Goal: Information Seeking & Learning: Learn about a topic

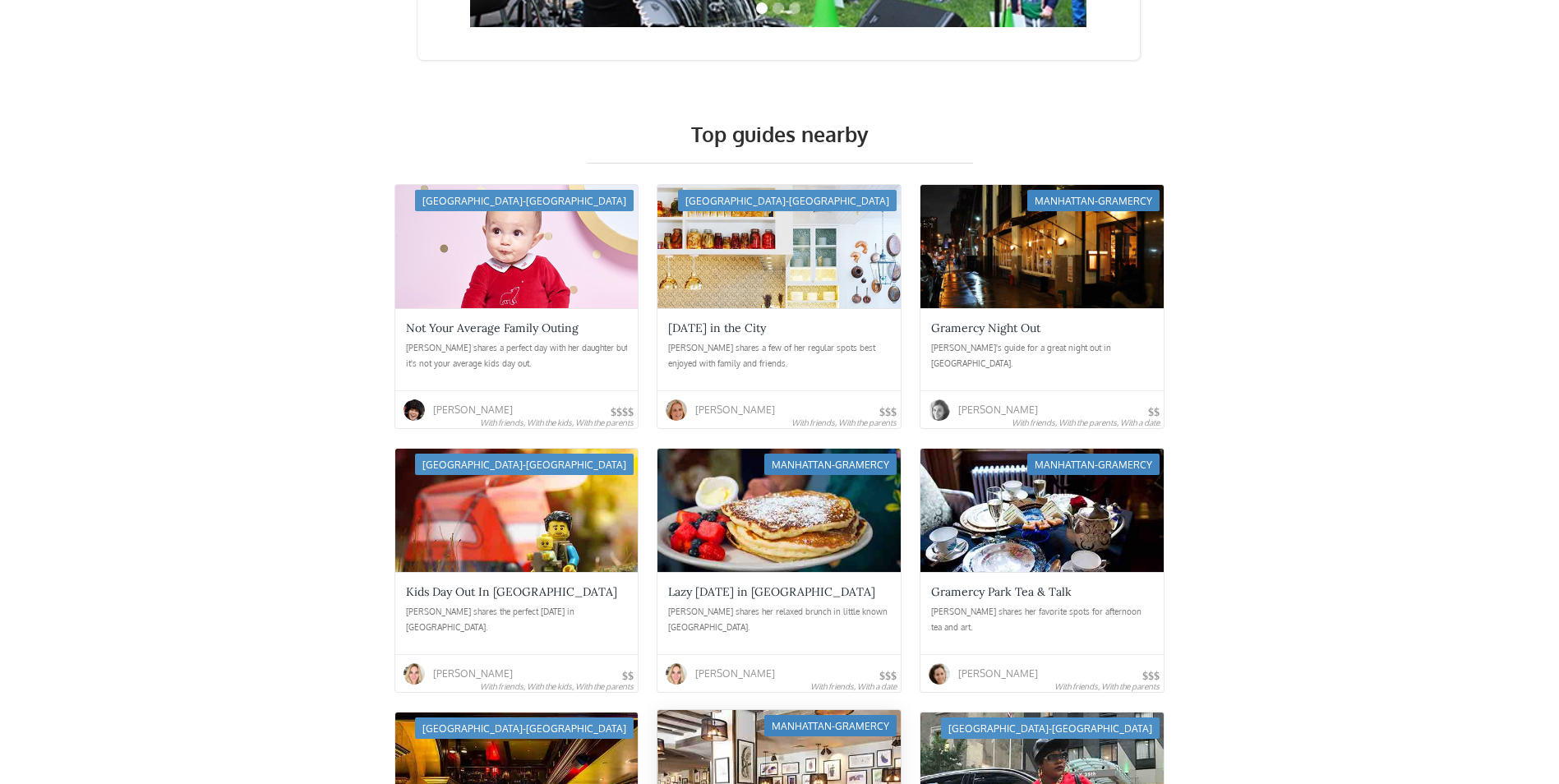
scroll to position [3532, 0]
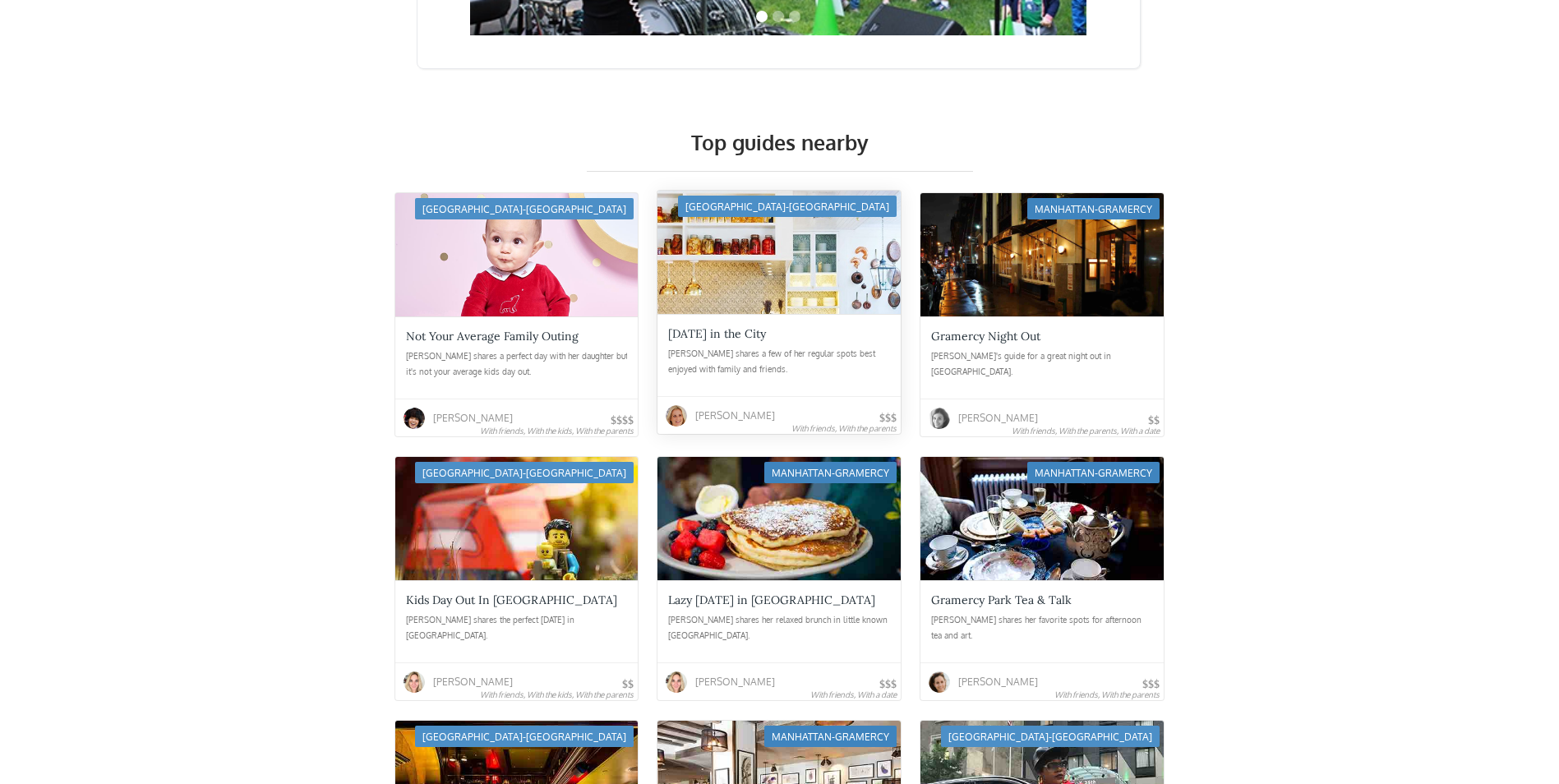
click at [786, 365] on div "Lindsey shares a few of her regular spots best enjoyed with family and friends." at bounding box center [778, 362] width 222 height 33
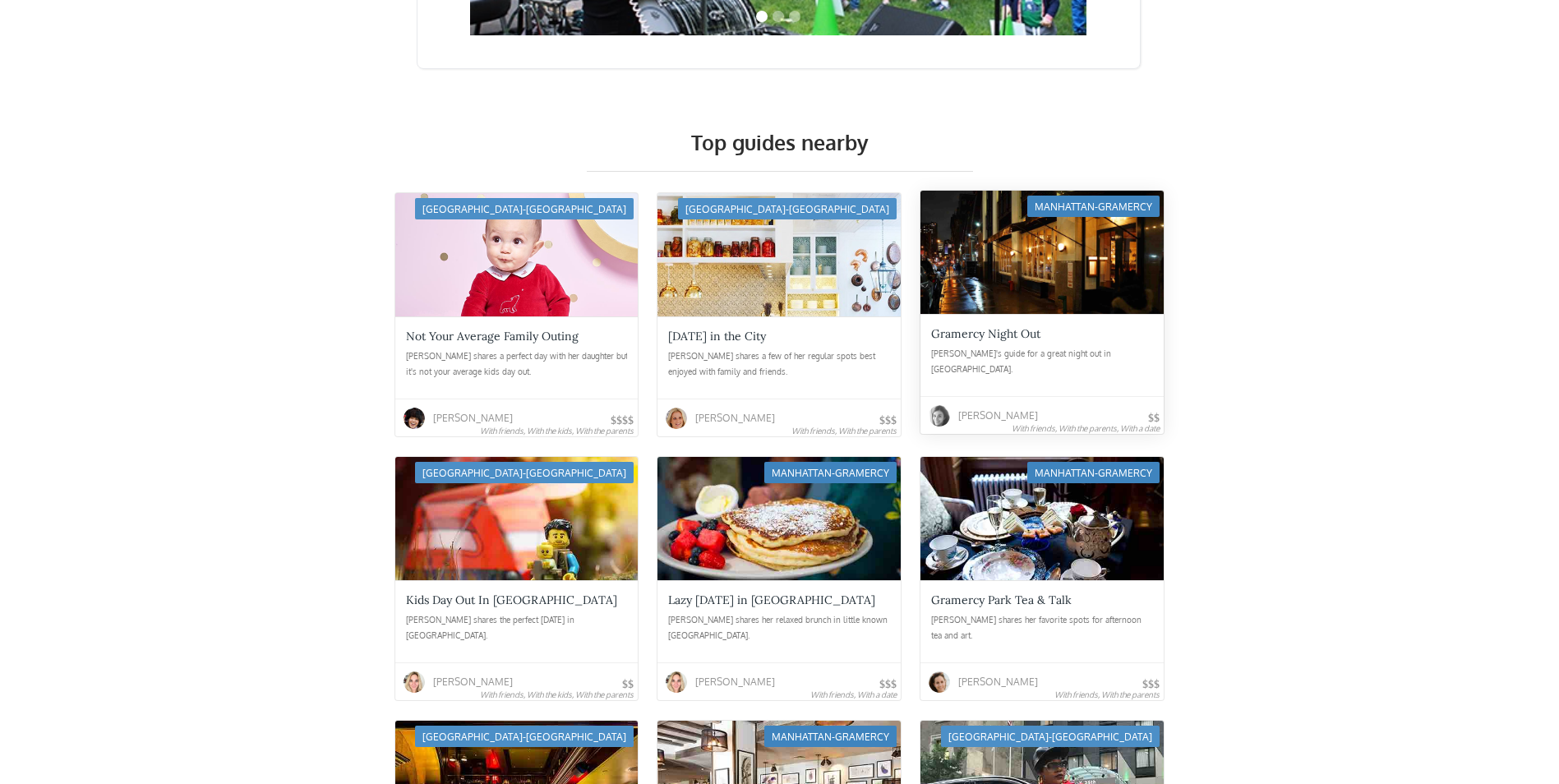
click at [1000, 337] on div "Gramercy Night Out" at bounding box center [986, 333] width 110 height 15
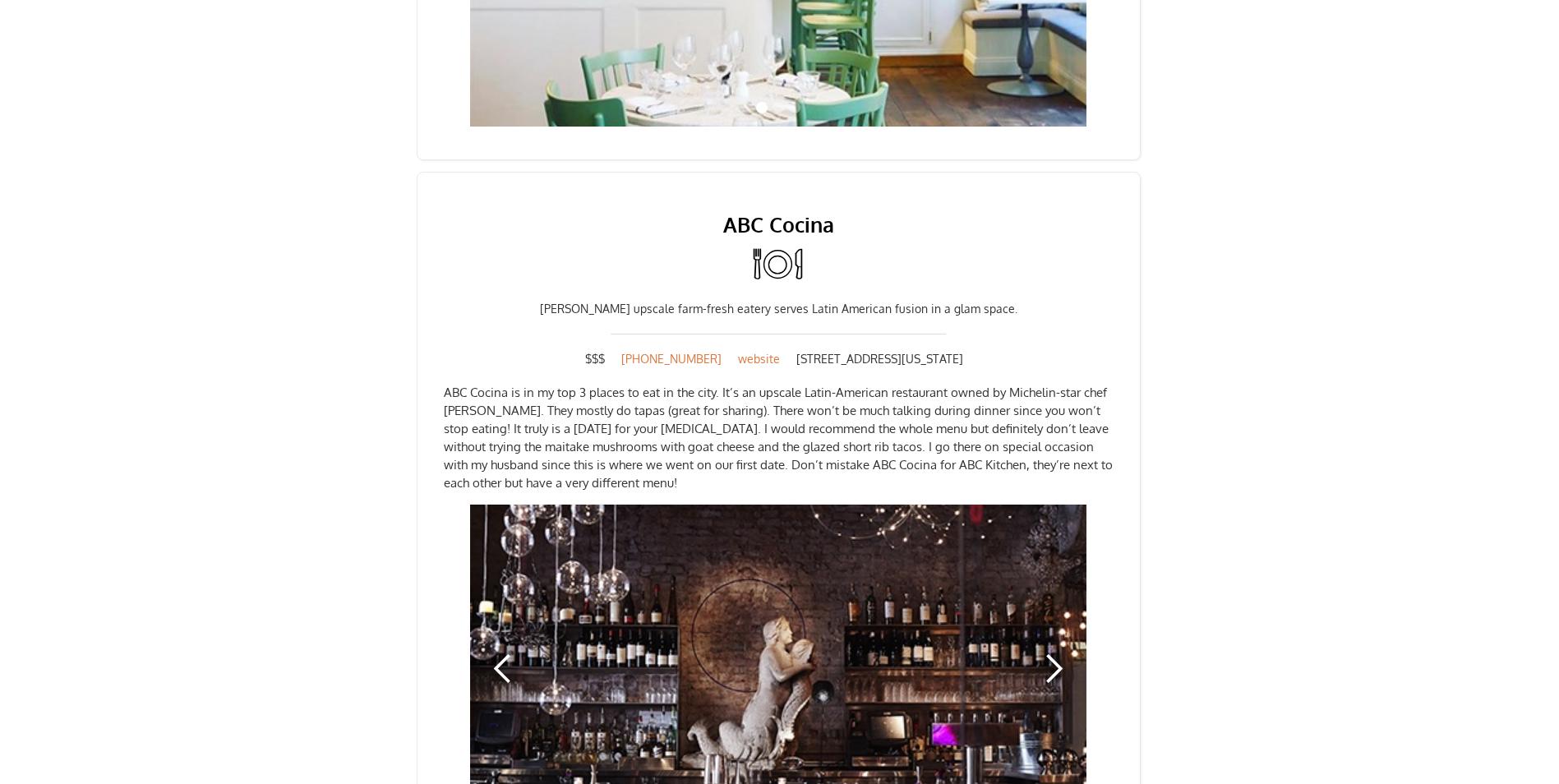
scroll to position [1971, 0]
click at [1052, 653] on div "next slide" at bounding box center [1053, 669] width 33 height 33
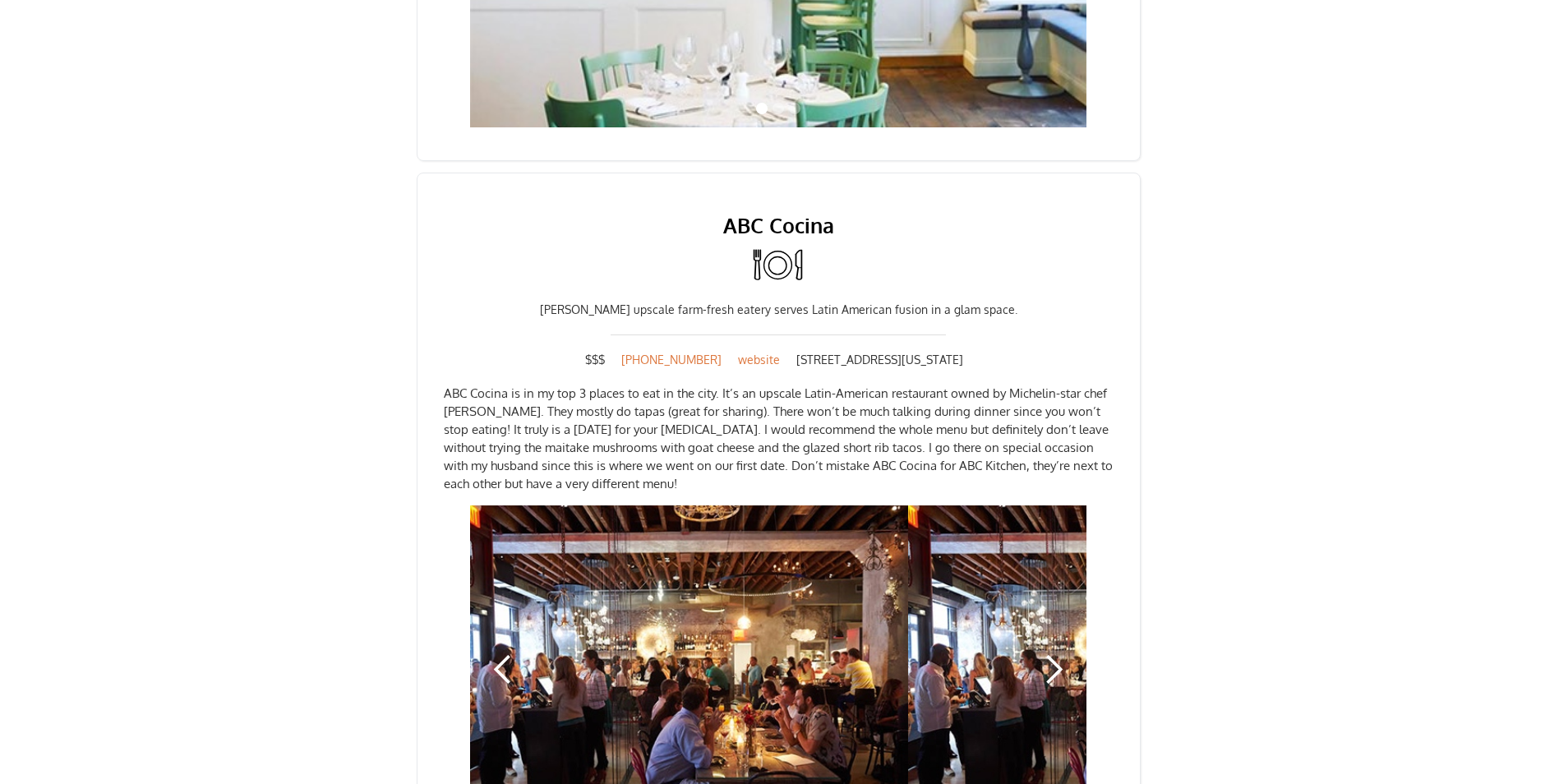
click at [1050, 653] on div "next slide" at bounding box center [1053, 669] width 33 height 33
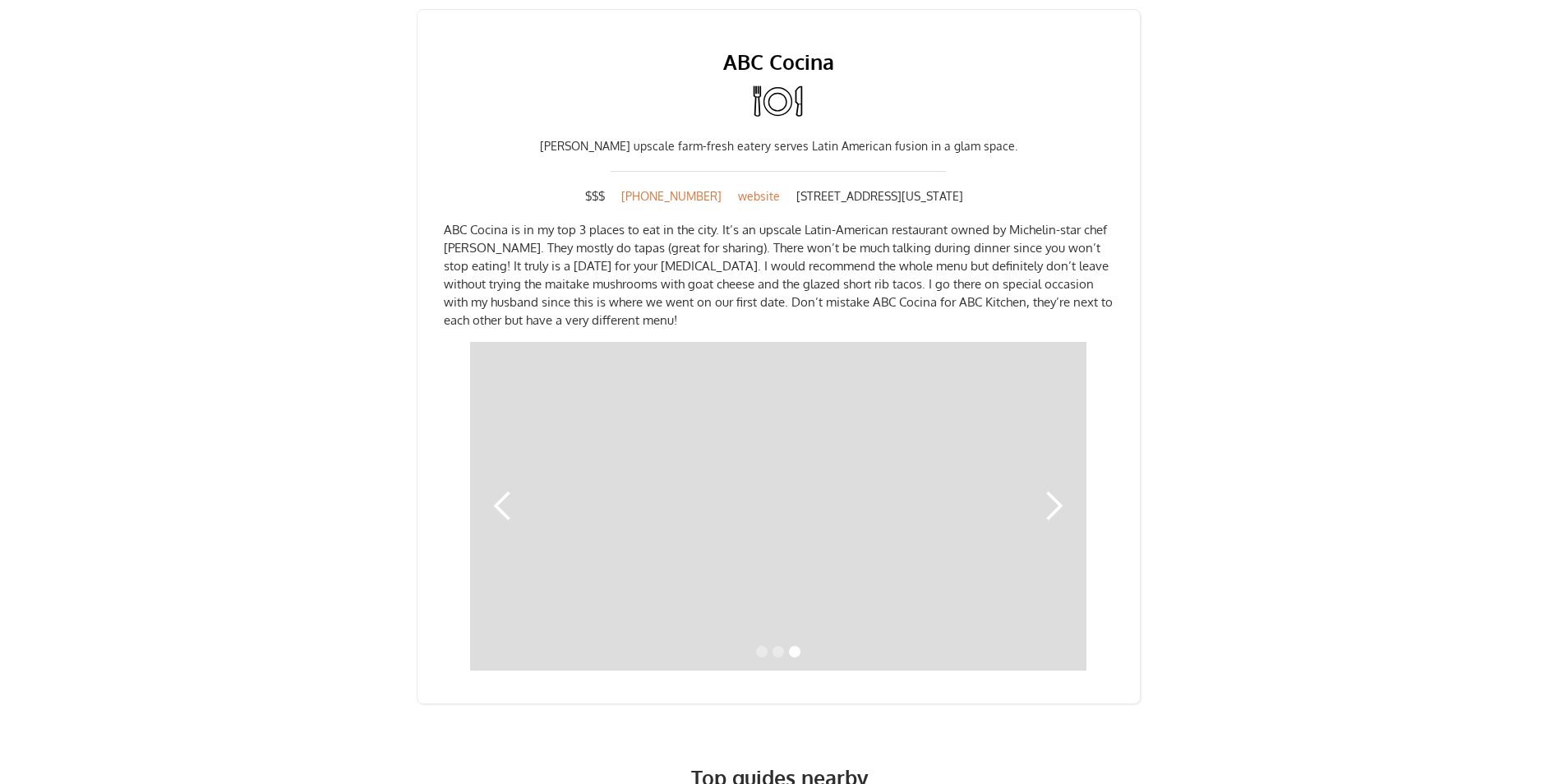
scroll to position [2136, 0]
click at [1052, 489] on div "next slide" at bounding box center [1053, 505] width 33 height 33
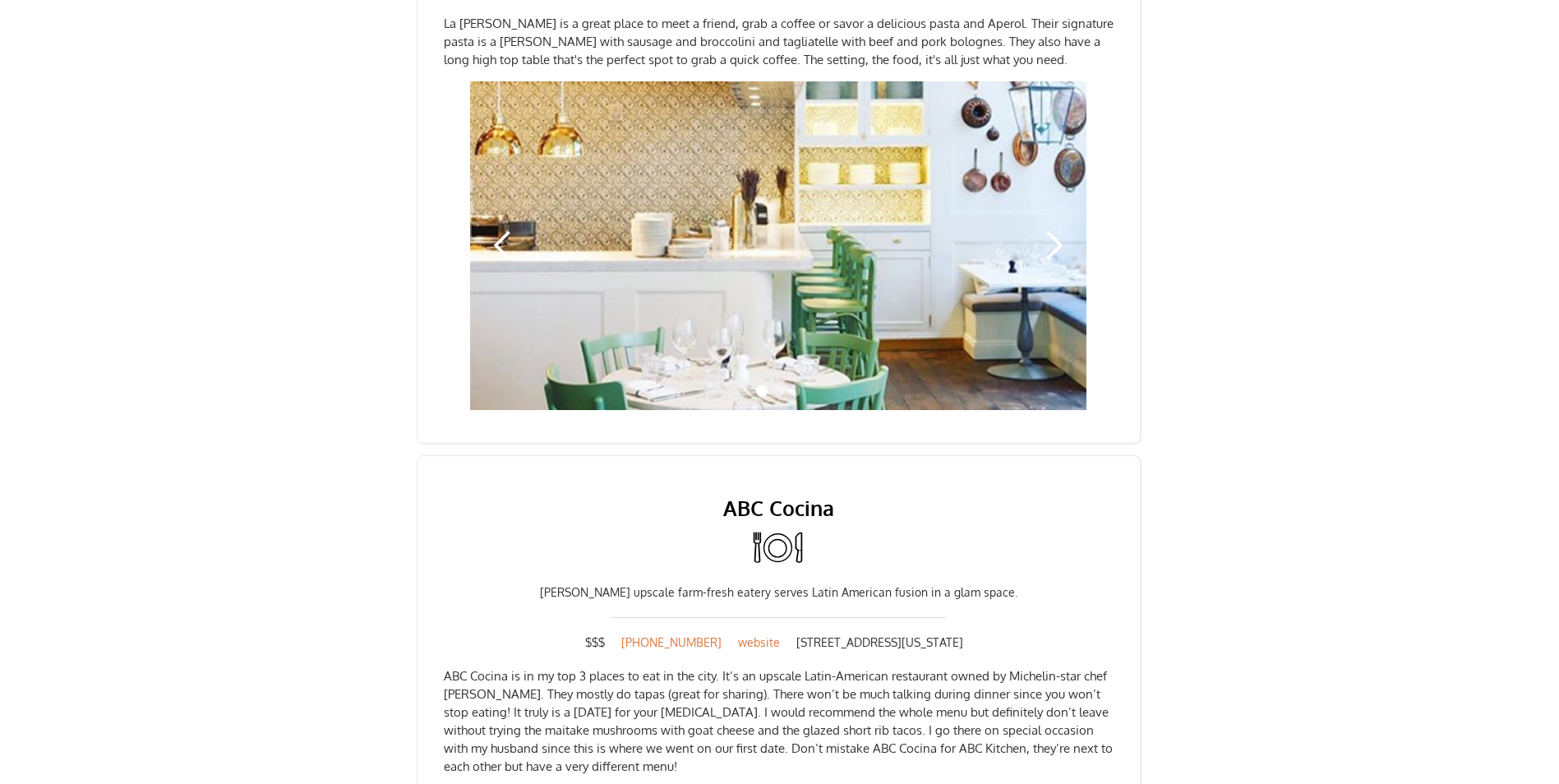
scroll to position [1561, 0]
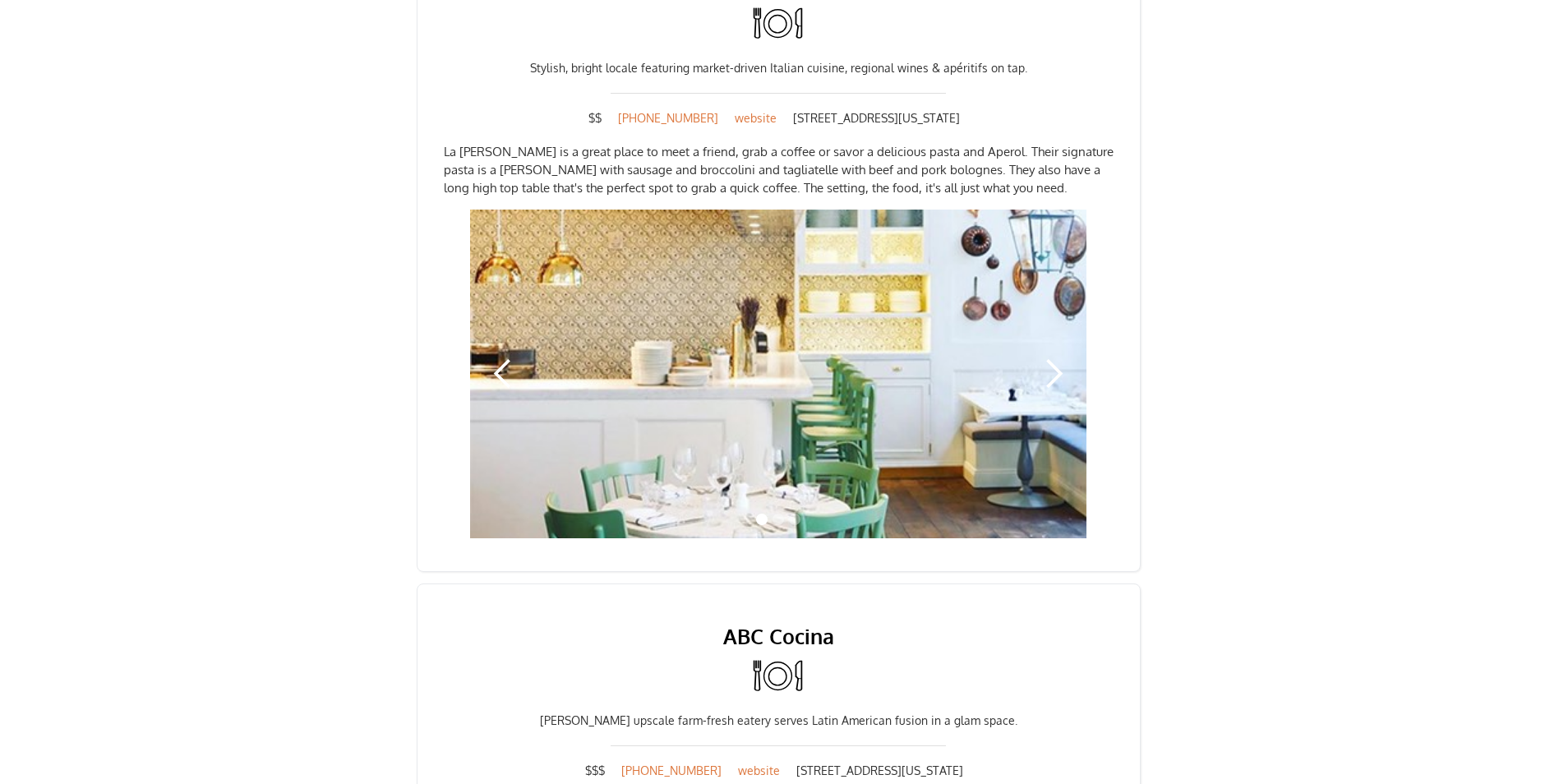
click at [1057, 358] on div "next slide" at bounding box center [1053, 373] width 33 height 33
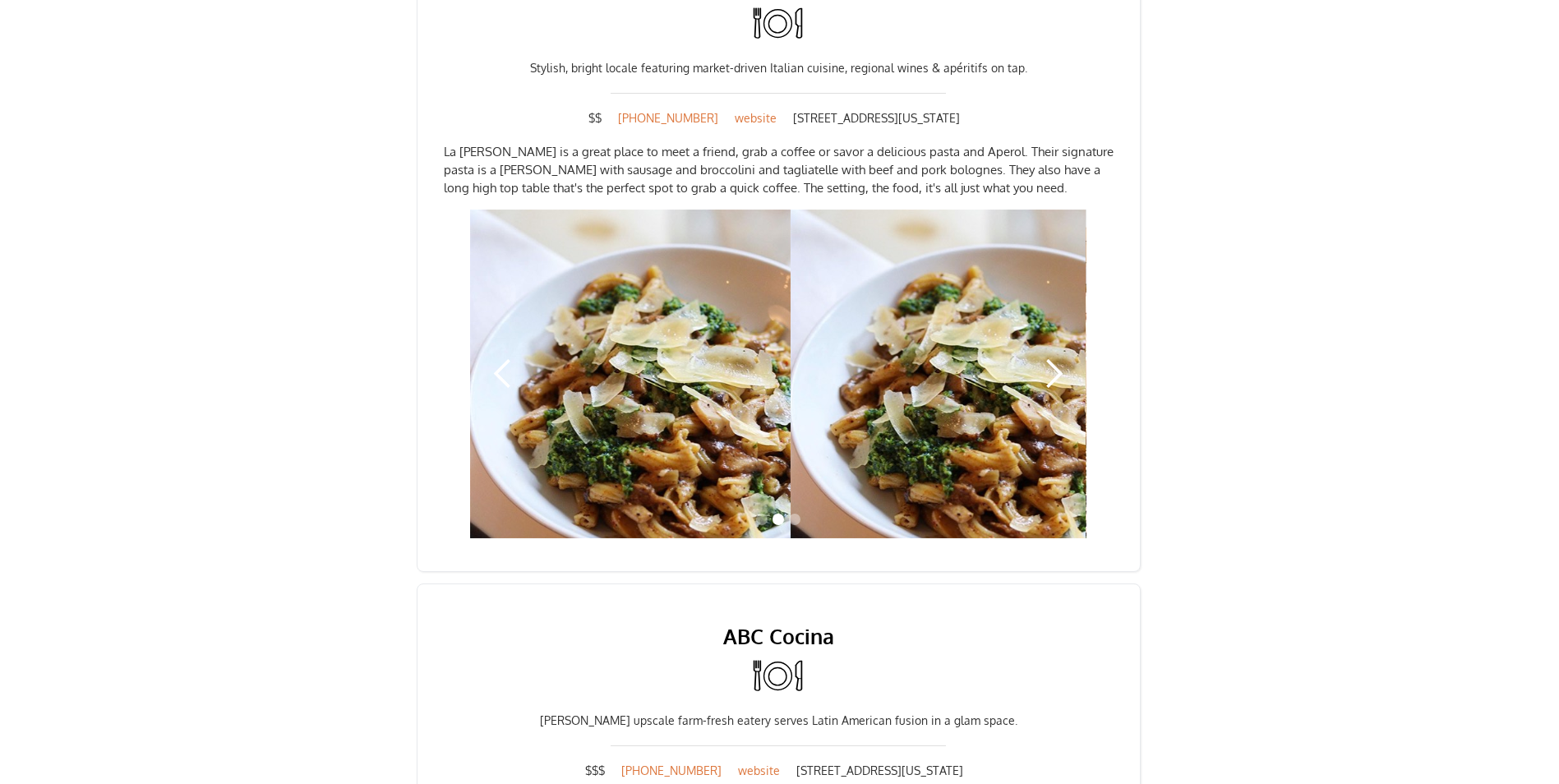
click at [1057, 358] on div "next slide" at bounding box center [1053, 373] width 33 height 33
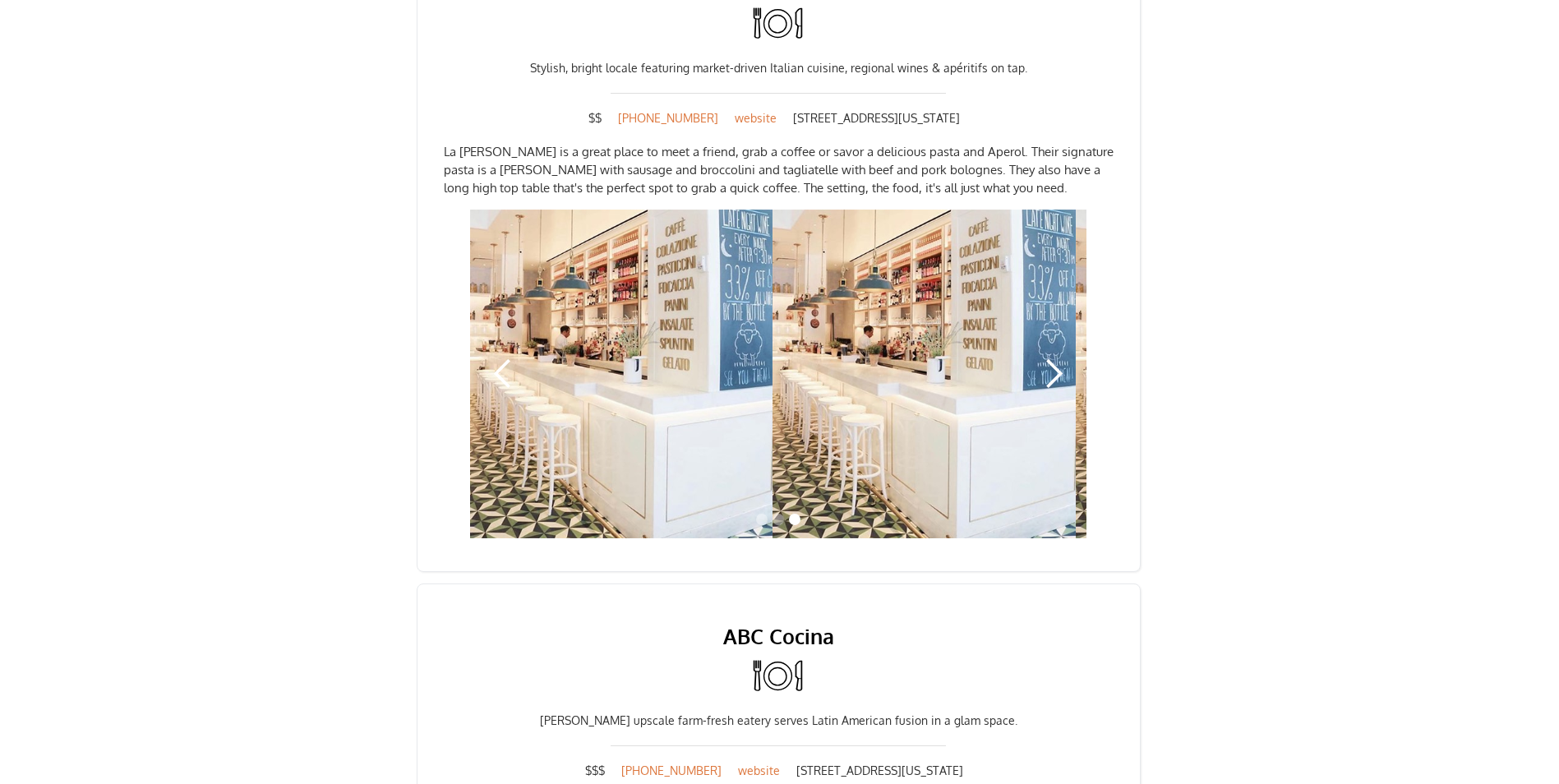
click at [1057, 358] on div "next slide" at bounding box center [1053, 373] width 33 height 33
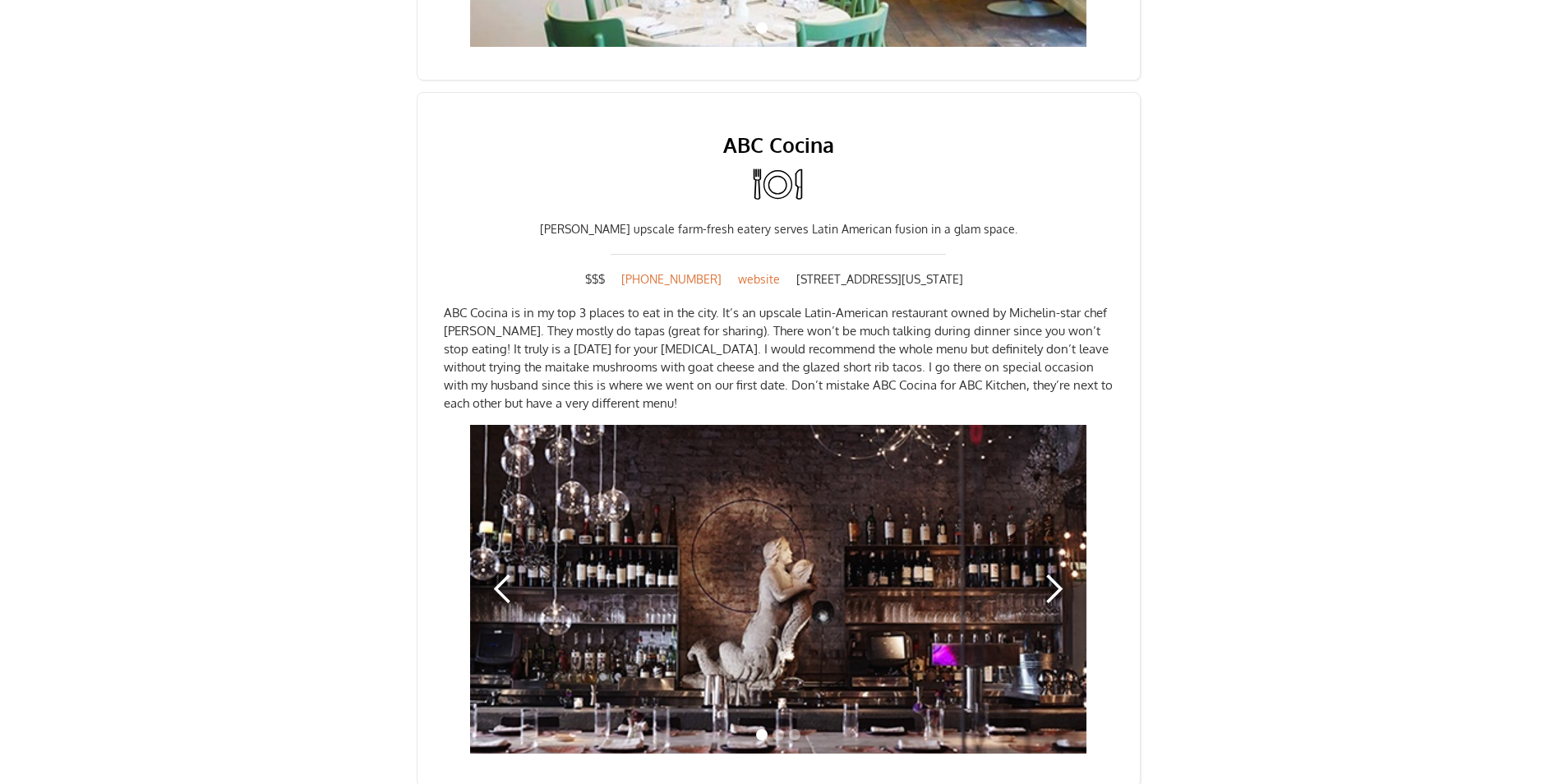
scroll to position [2054, 0]
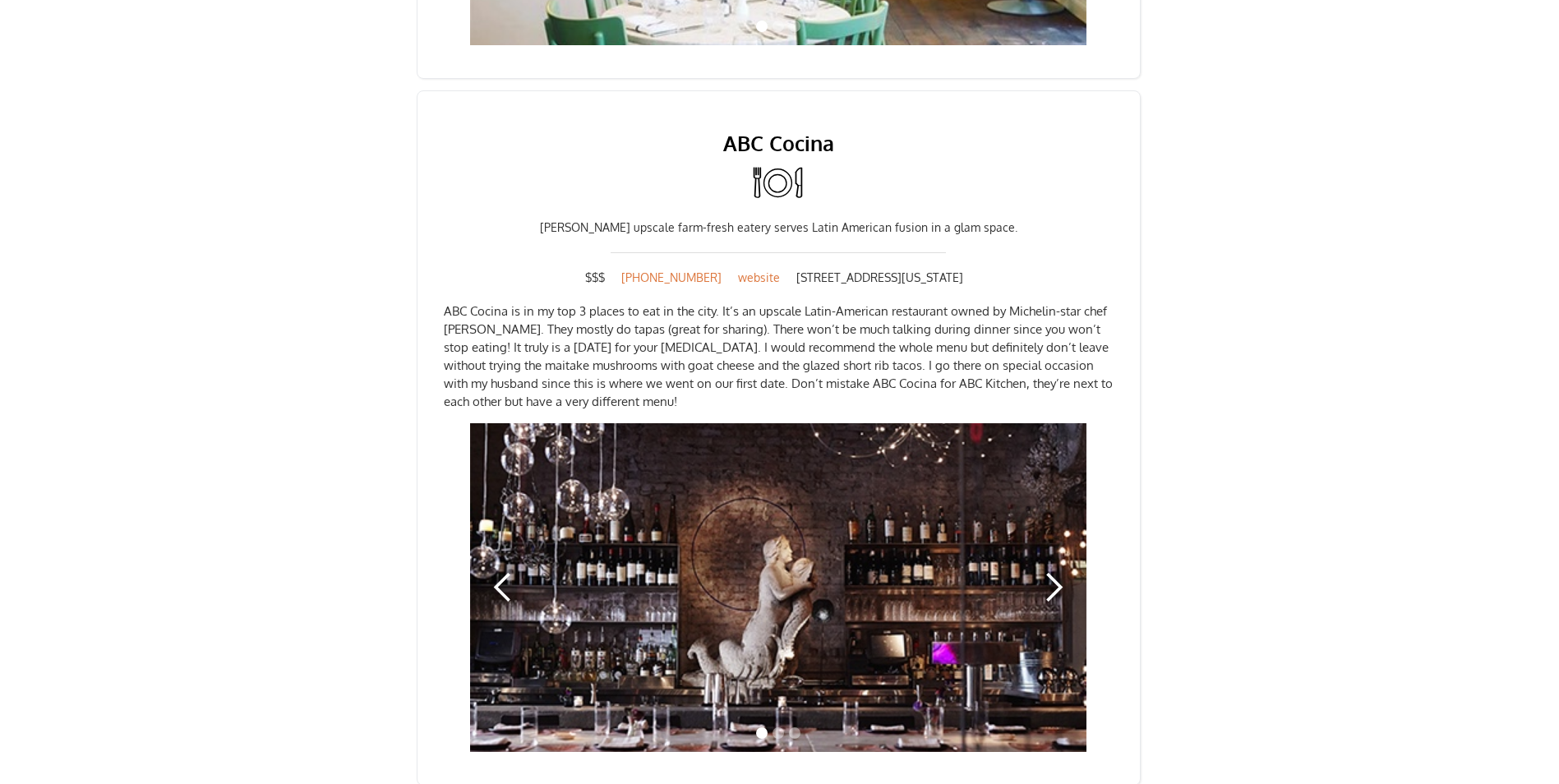
click at [1047, 571] on div "next slide" at bounding box center [1053, 587] width 33 height 33
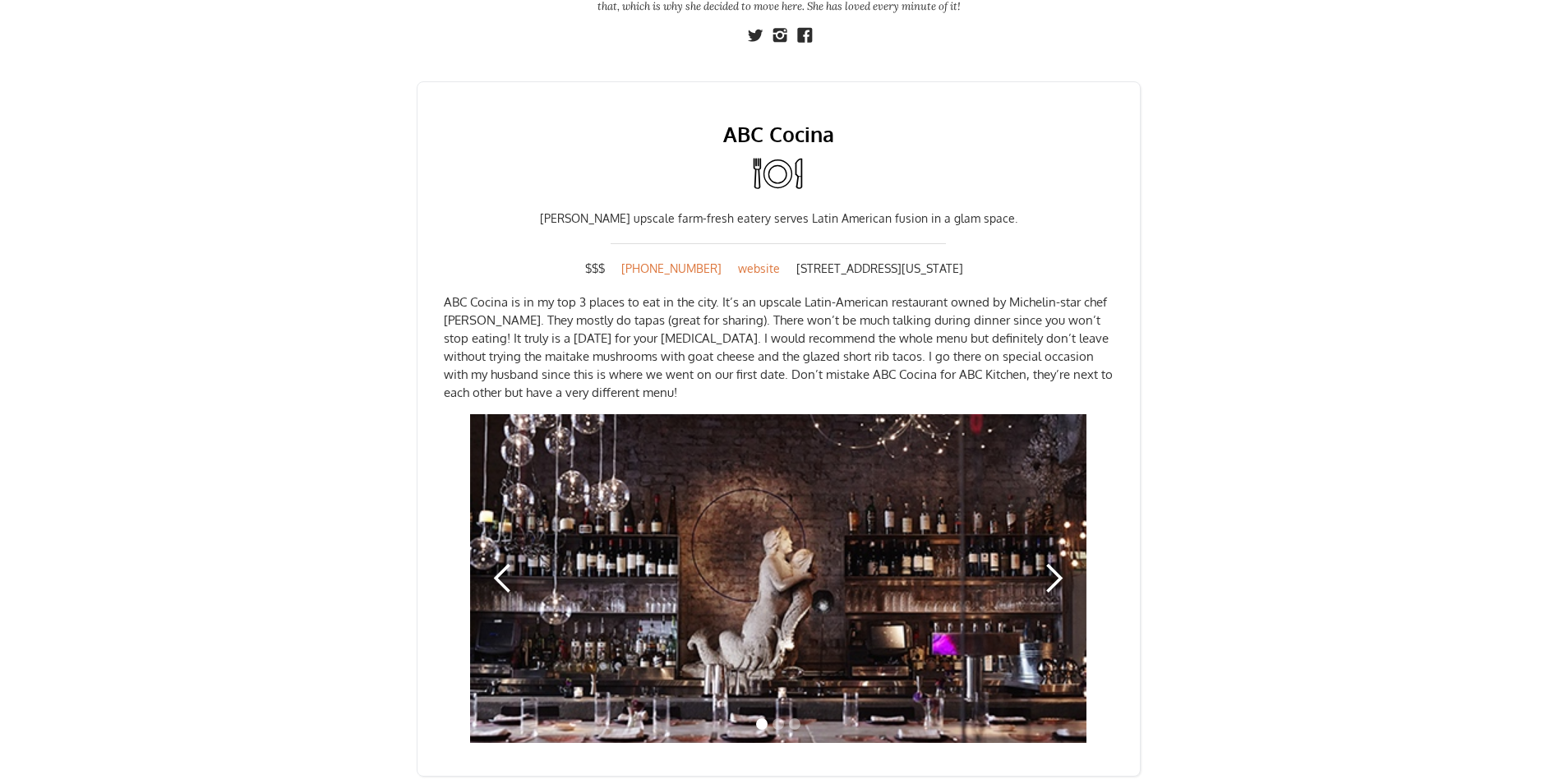
scroll to position [821, 0]
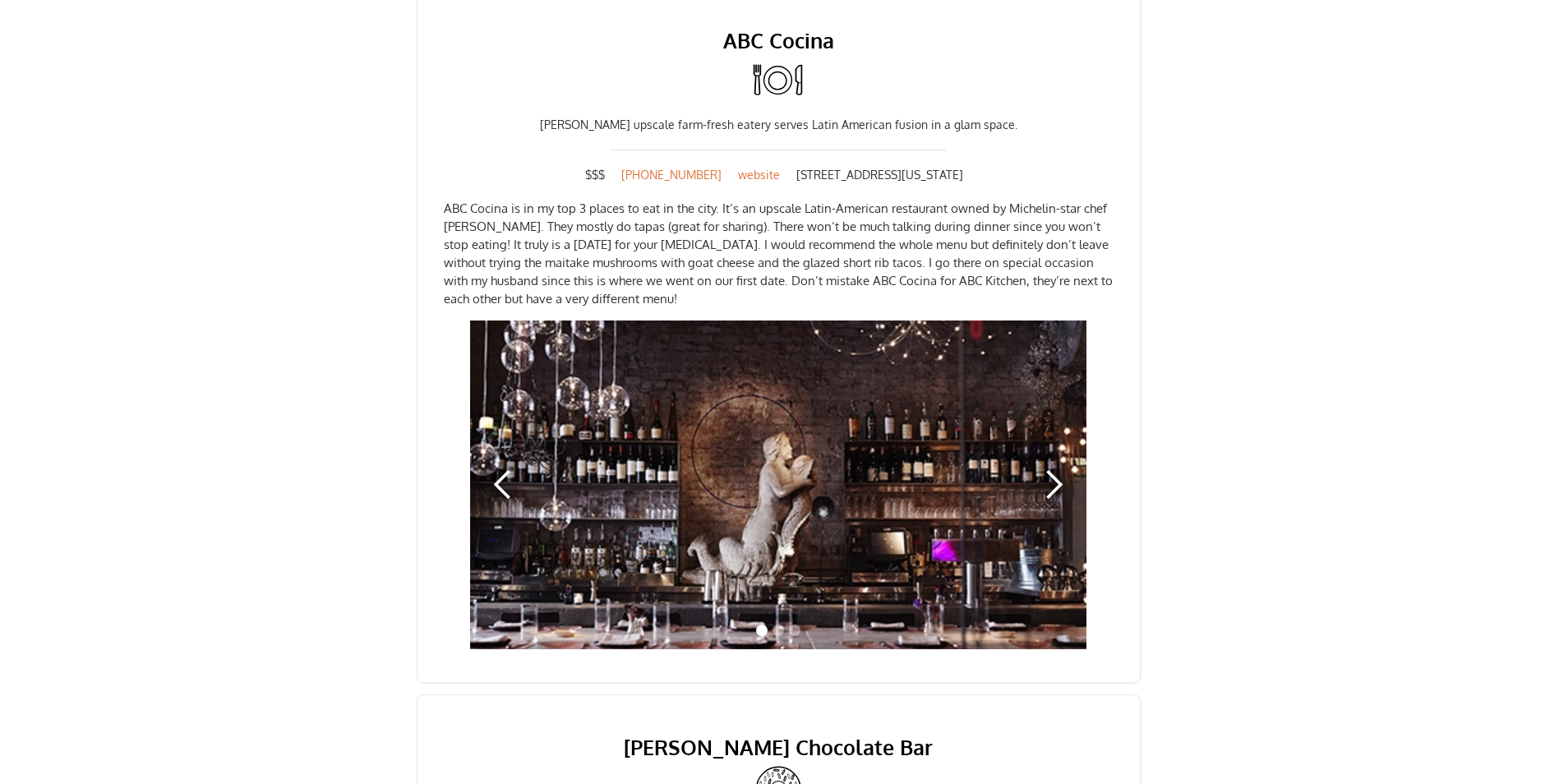
click at [1055, 468] on div "next slide" at bounding box center [1053, 484] width 33 height 33
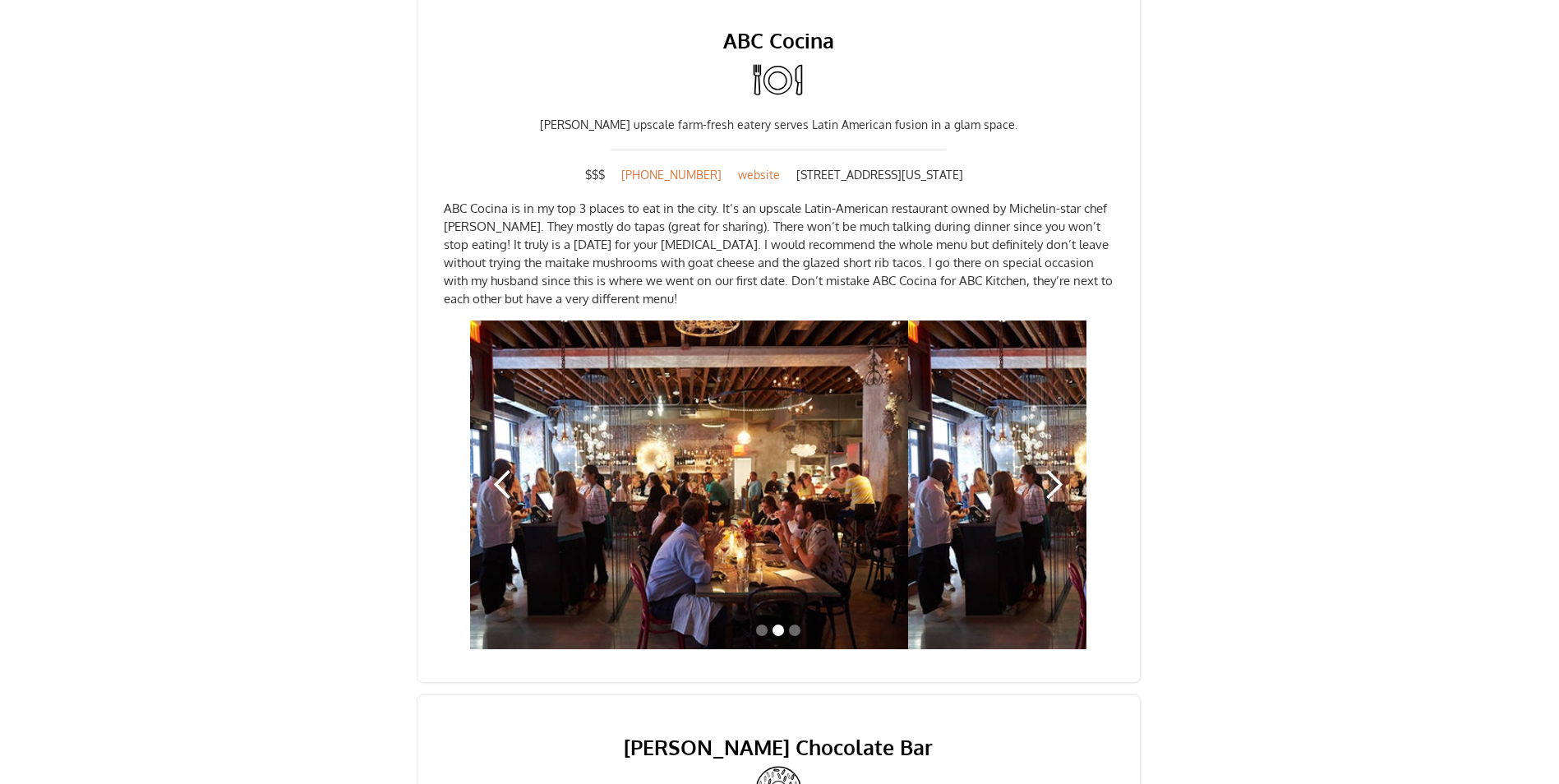
click at [1056, 468] on div "next slide" at bounding box center [1053, 484] width 33 height 33
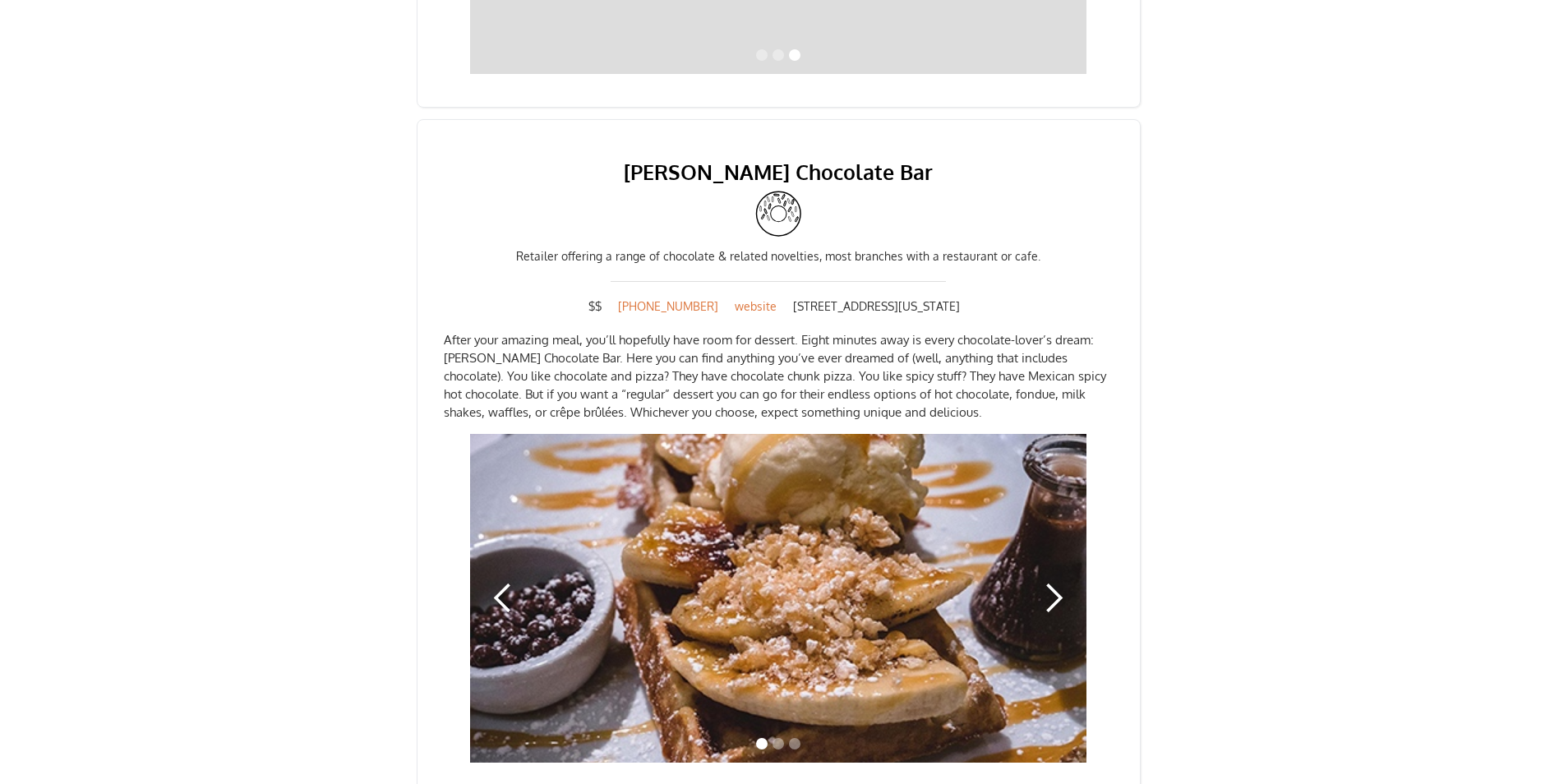
scroll to position [1479, 0]
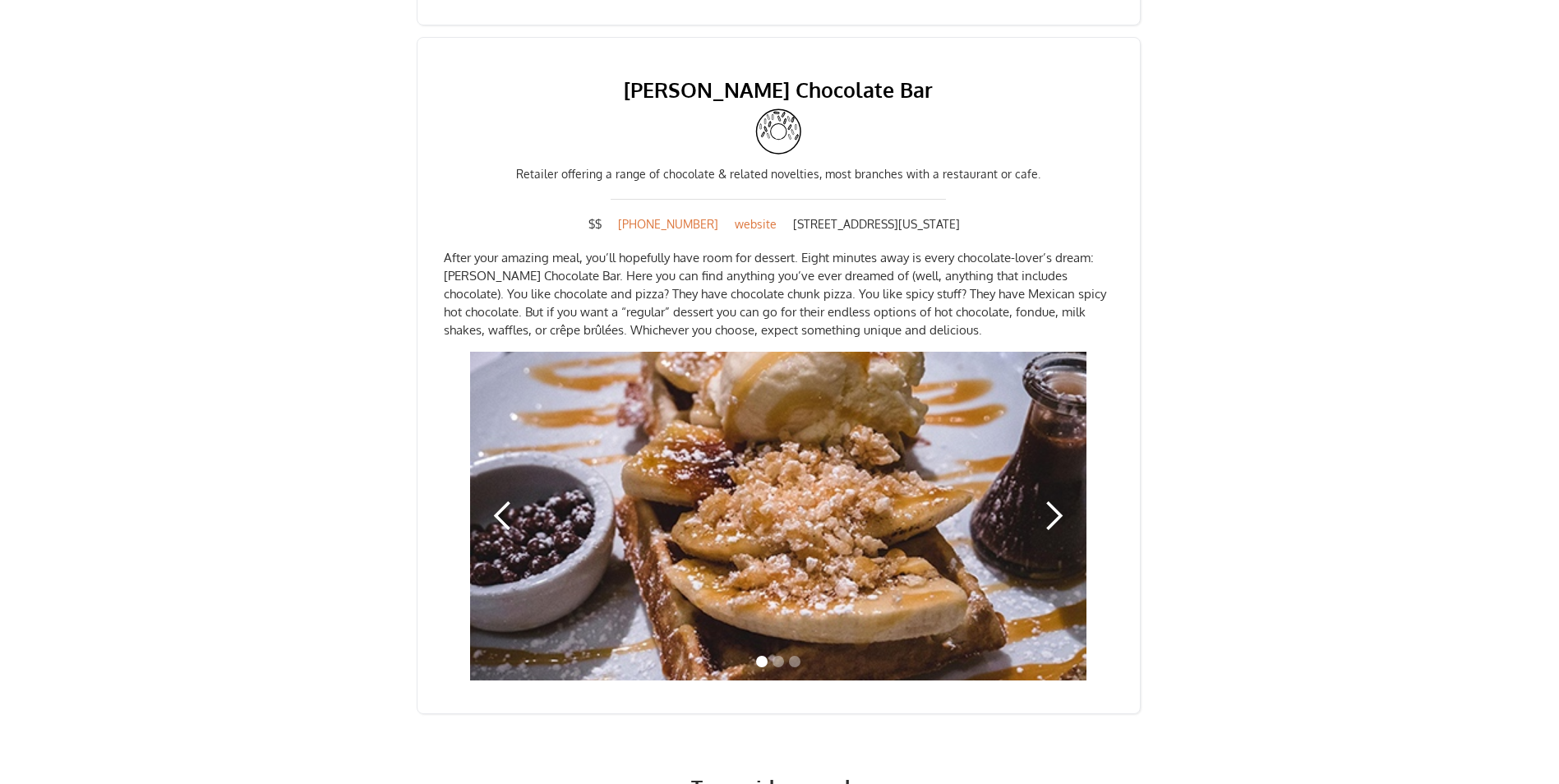
click at [1056, 500] on div "next slide" at bounding box center [1053, 516] width 33 height 33
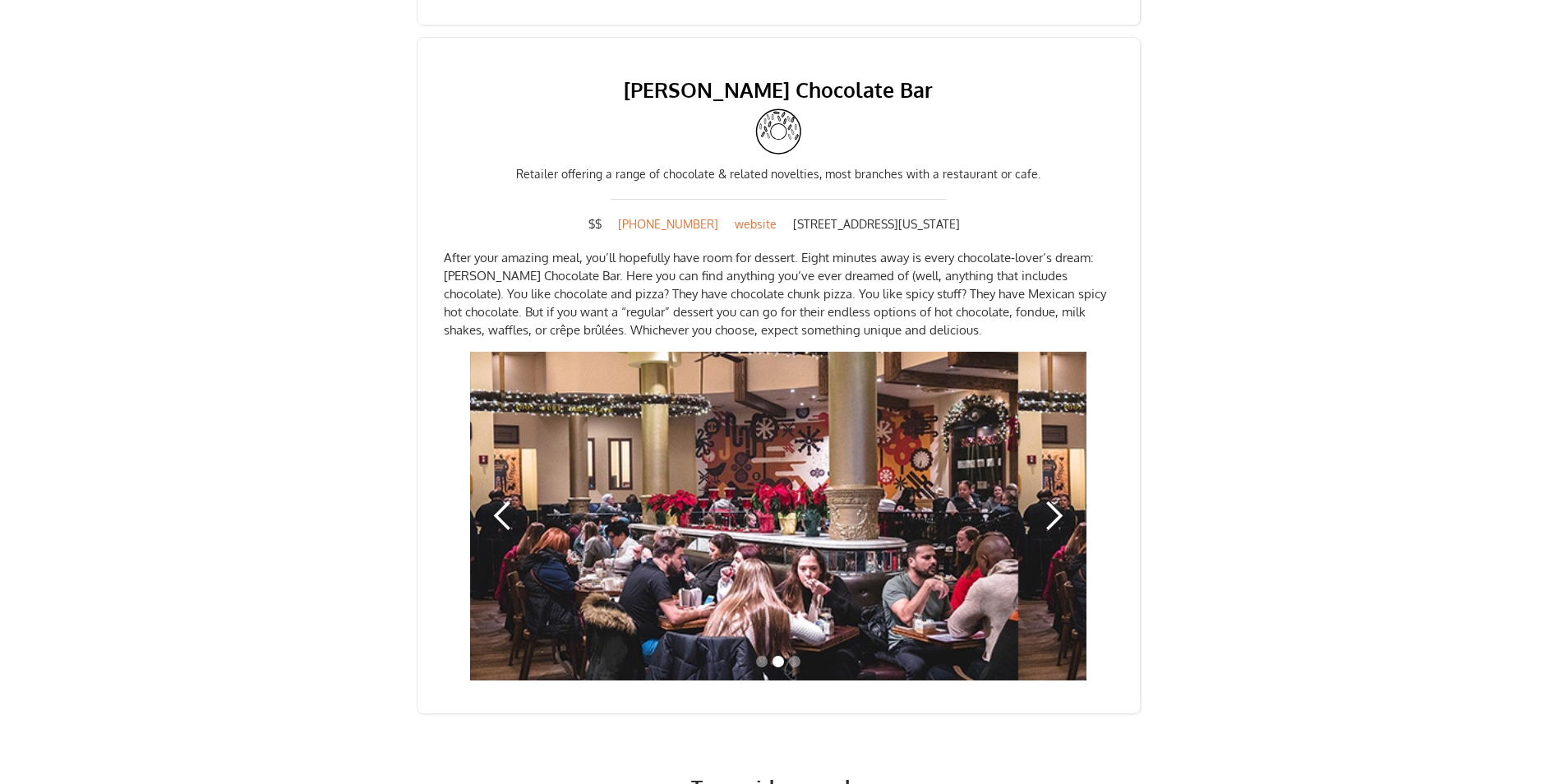
click at [1056, 500] on div "next slide" at bounding box center [1053, 516] width 33 height 33
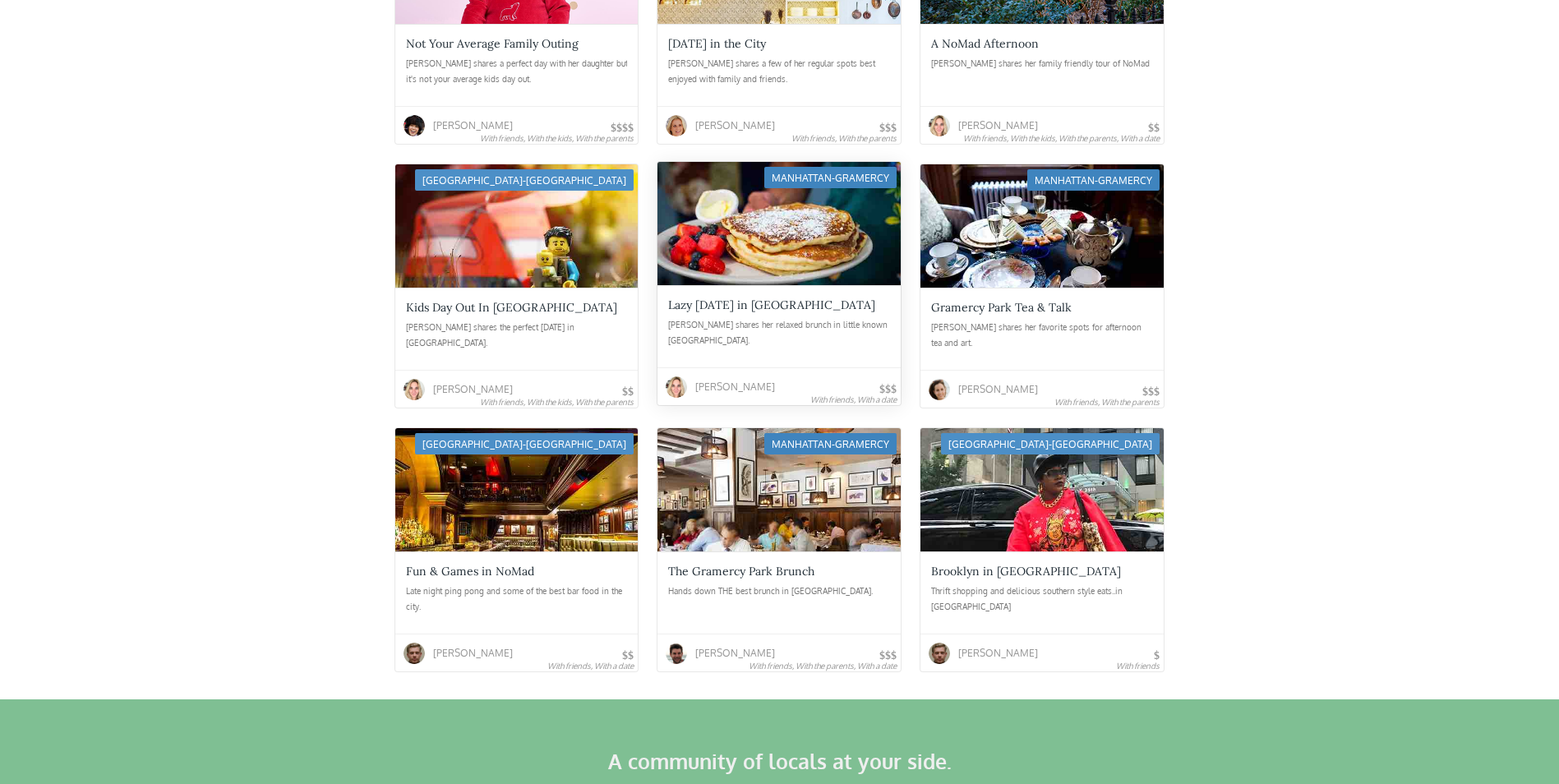
scroll to position [2464, 0]
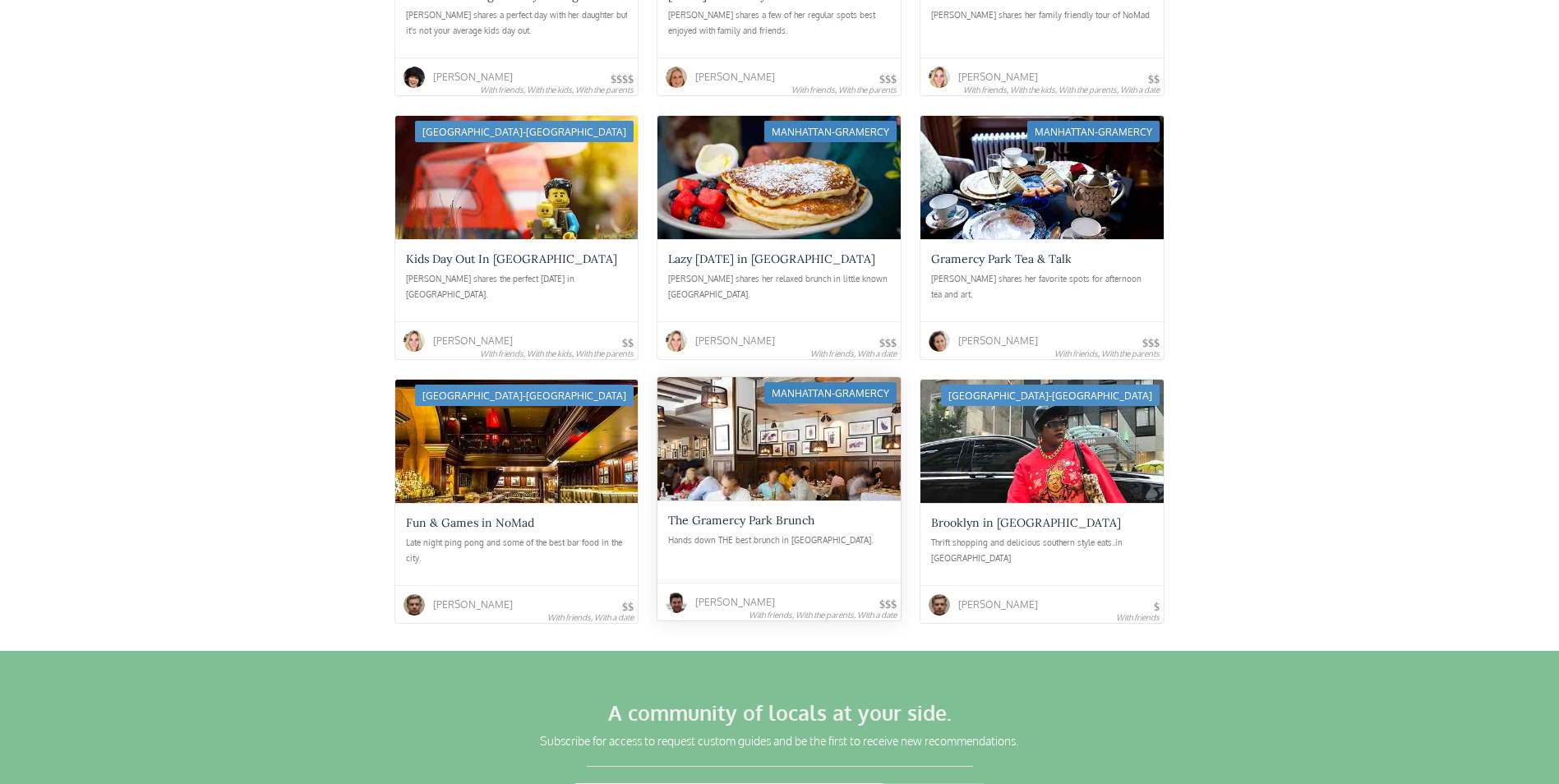
click at [747, 513] on div "The Gramercy Park Brunch" at bounding box center [741, 520] width 147 height 15
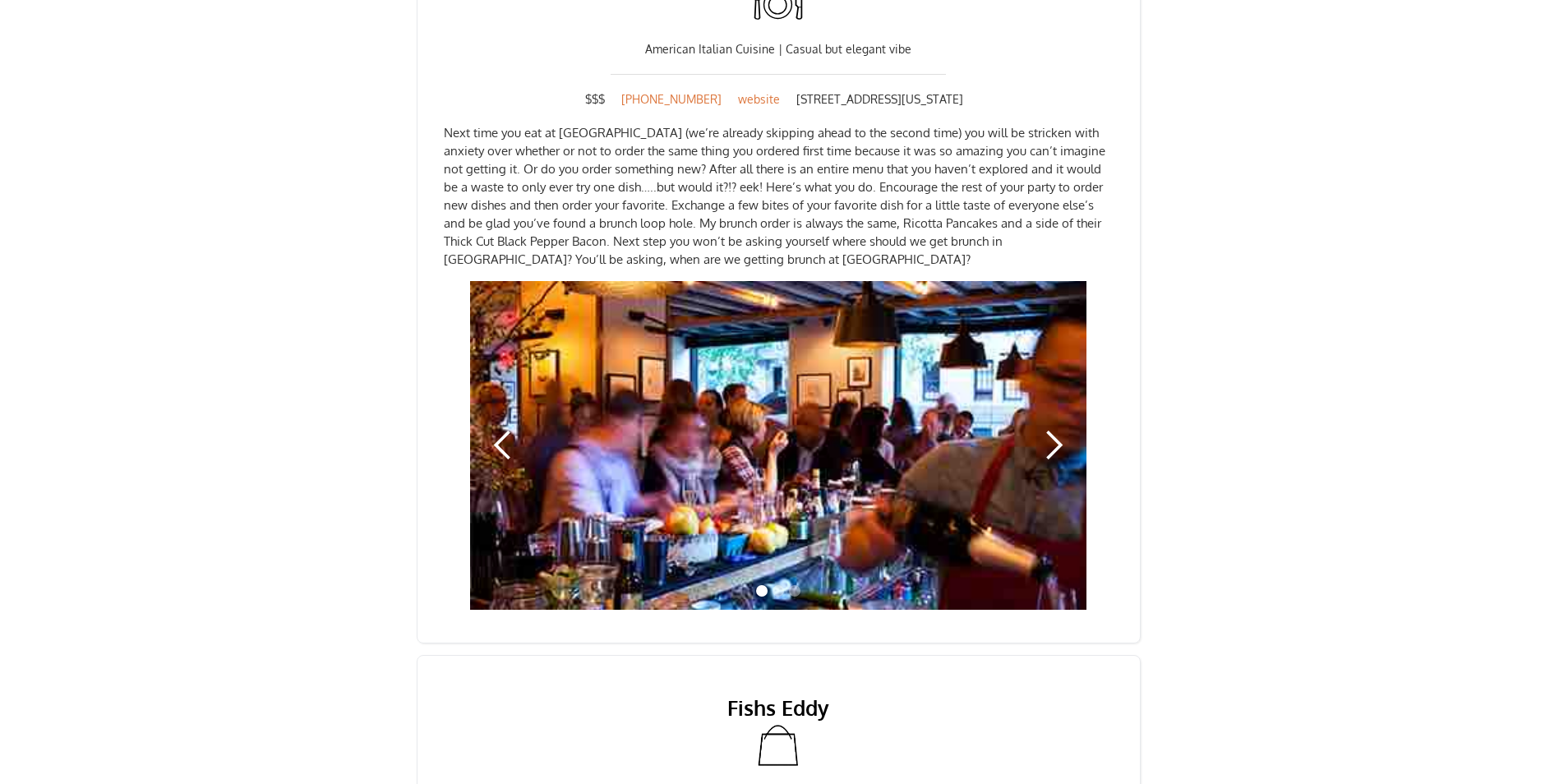
scroll to position [986, 0]
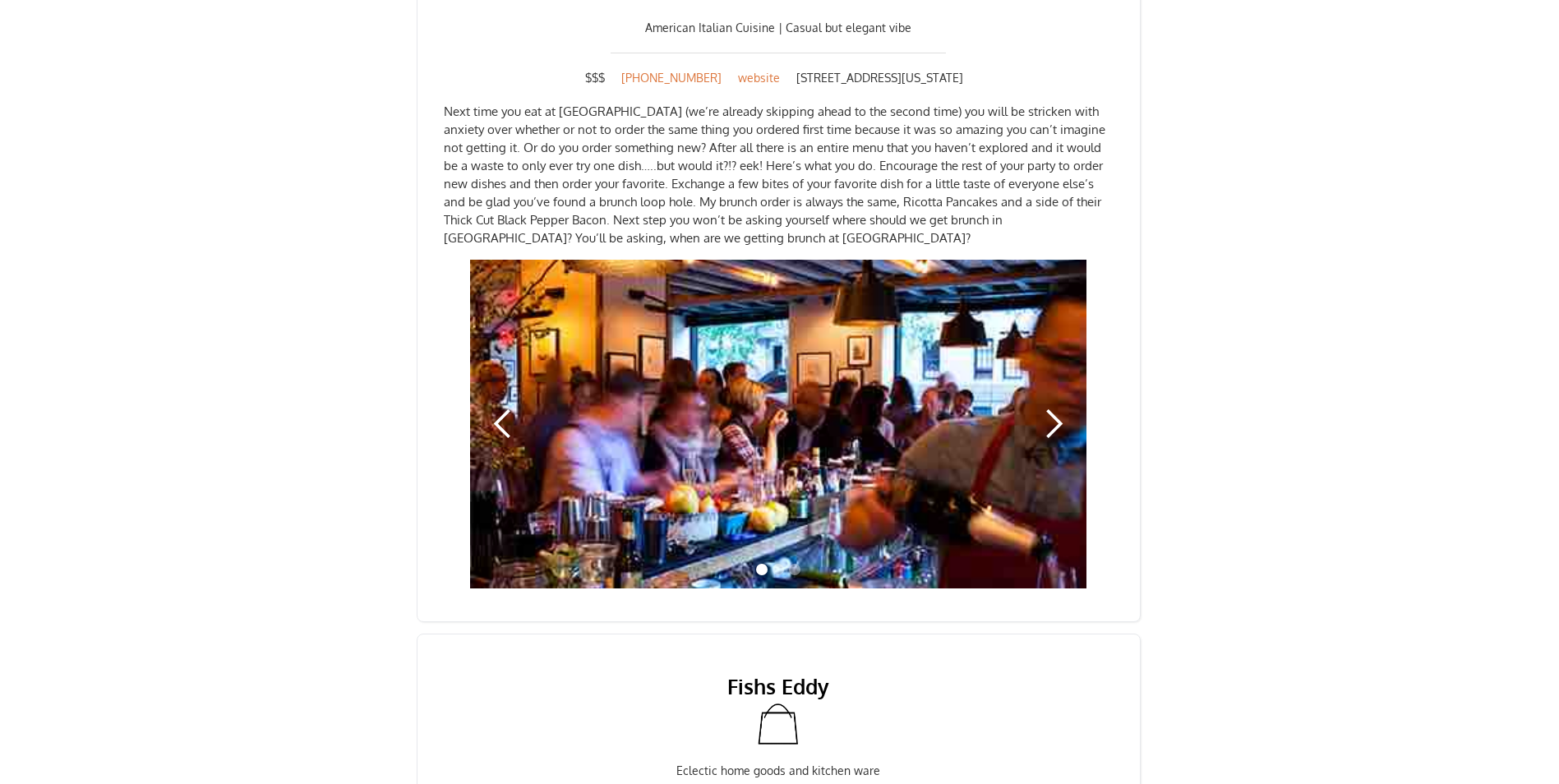
click at [1051, 407] on div "next slide" at bounding box center [1053, 423] width 33 height 33
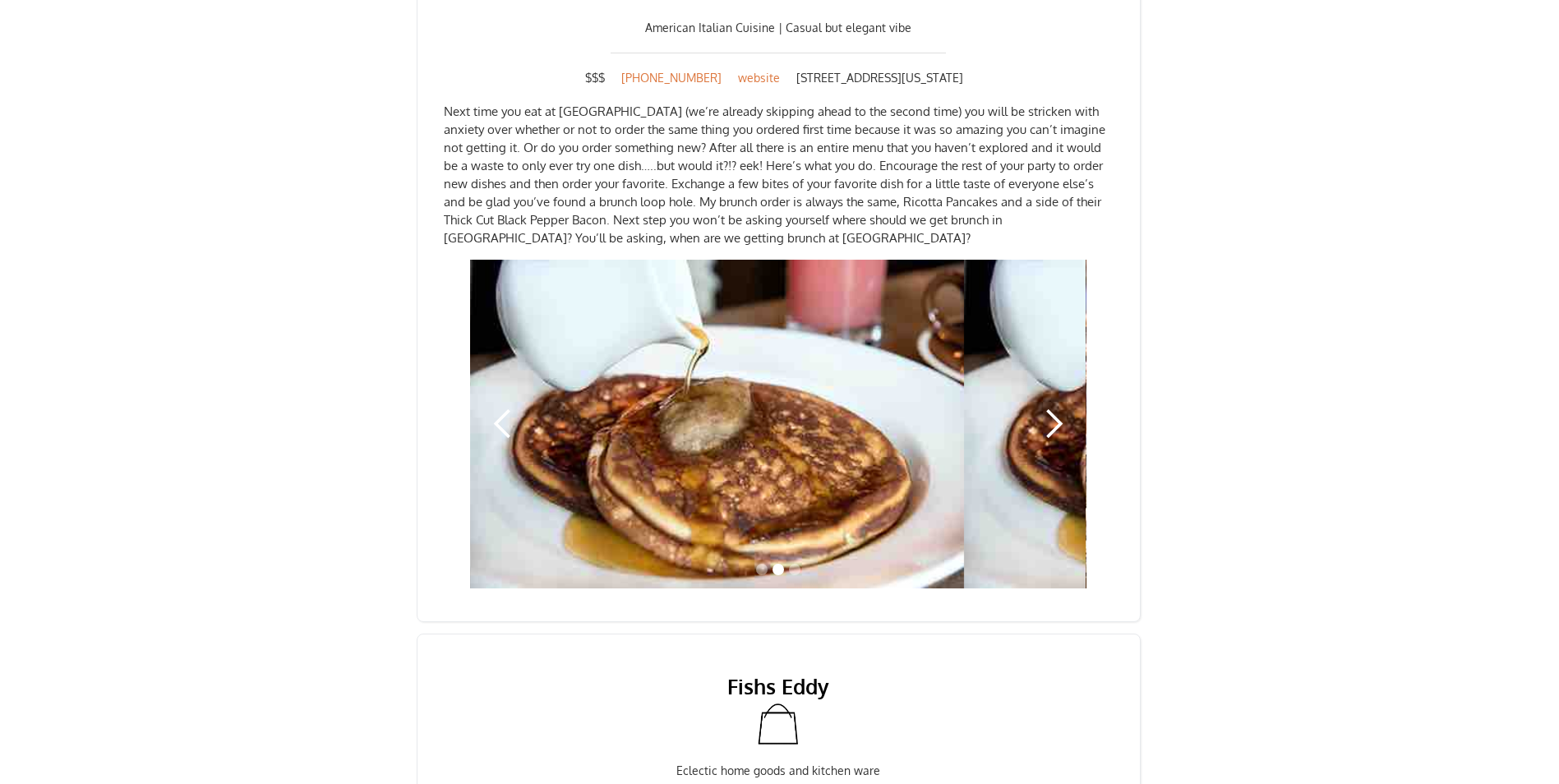
click at [1051, 407] on div "next slide" at bounding box center [1053, 423] width 33 height 33
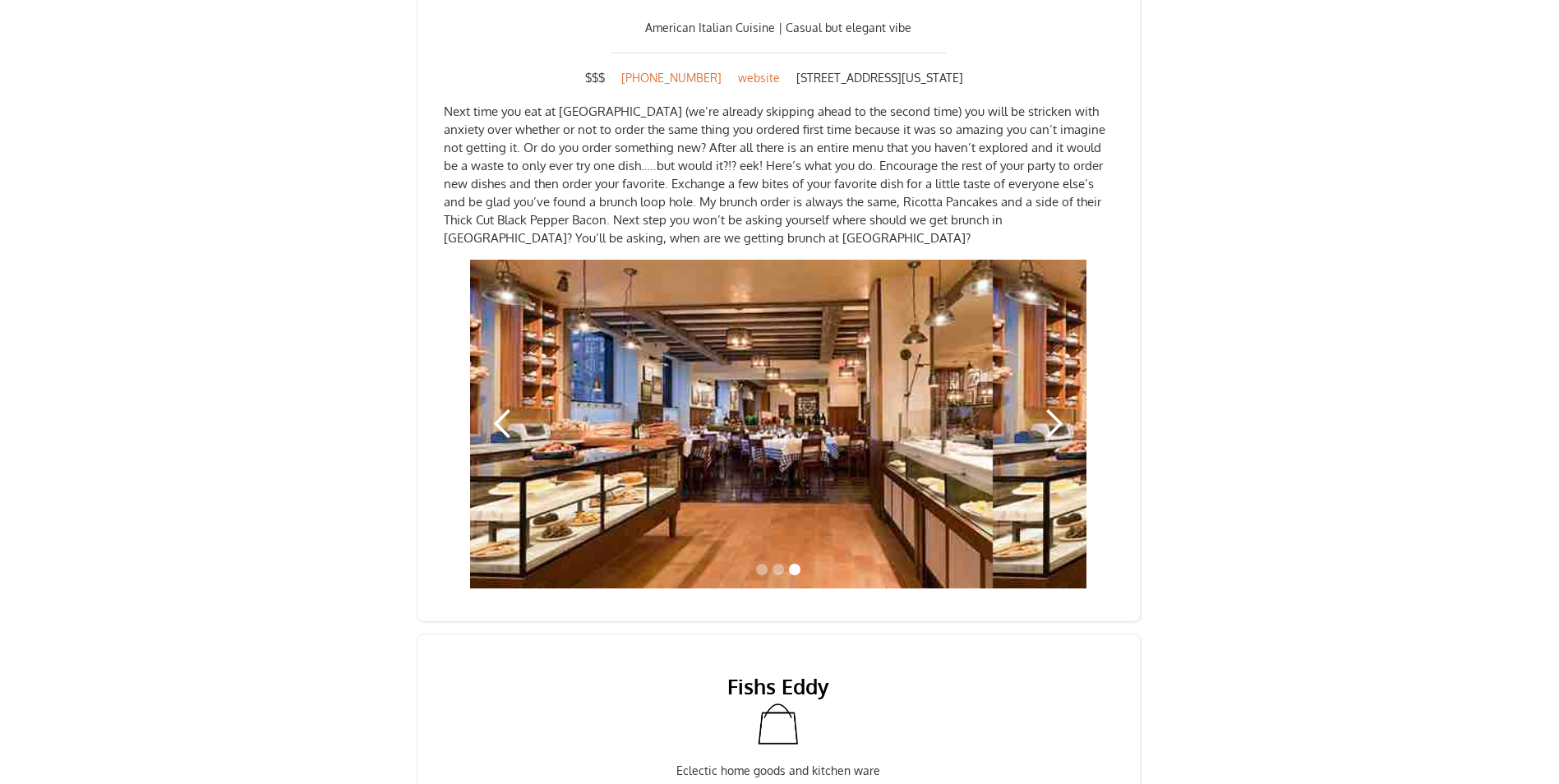
click at [1051, 407] on div "next slide" at bounding box center [1053, 423] width 33 height 33
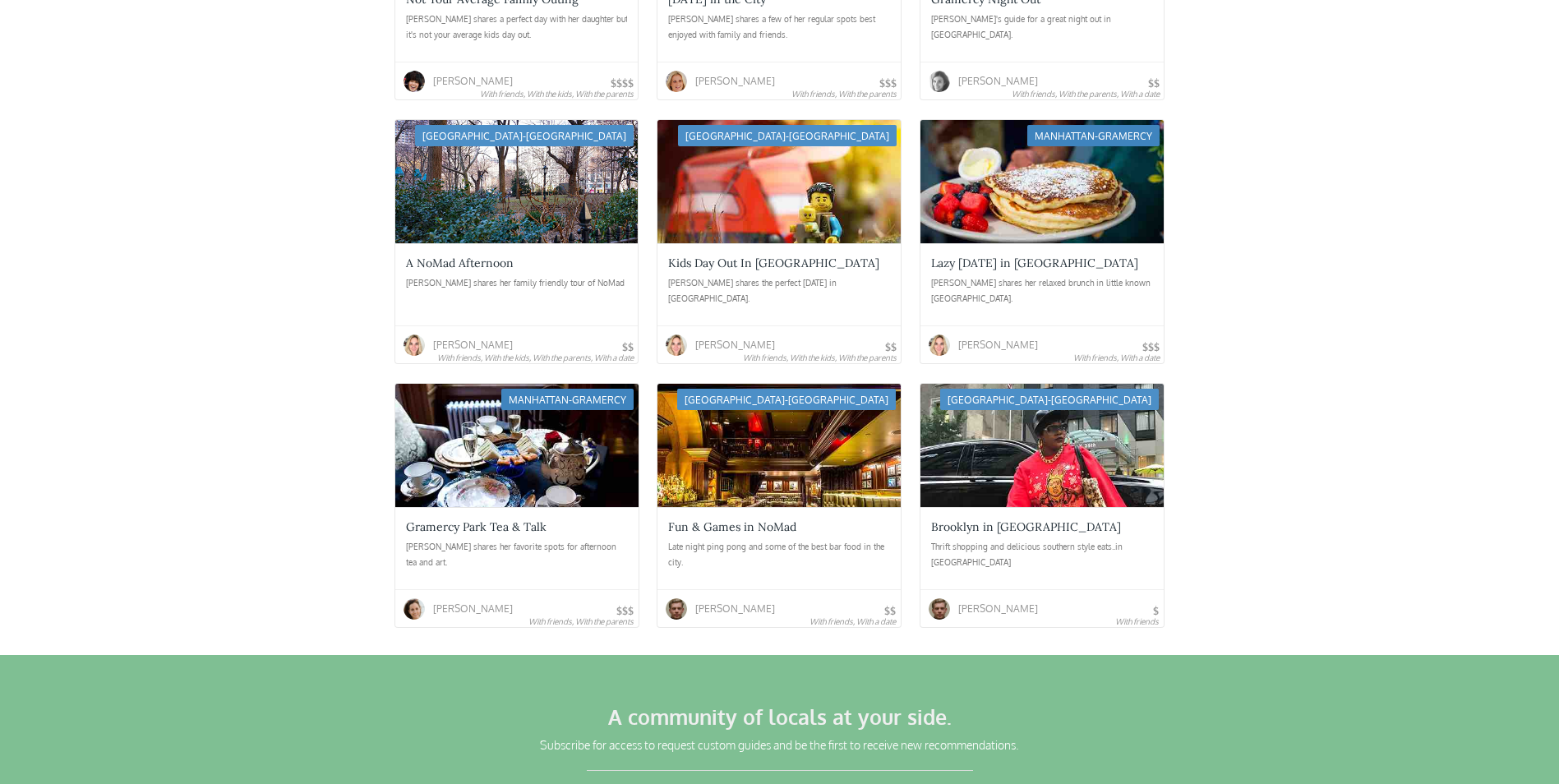
scroll to position [3943, 0]
